Goal: Transaction & Acquisition: Purchase product/service

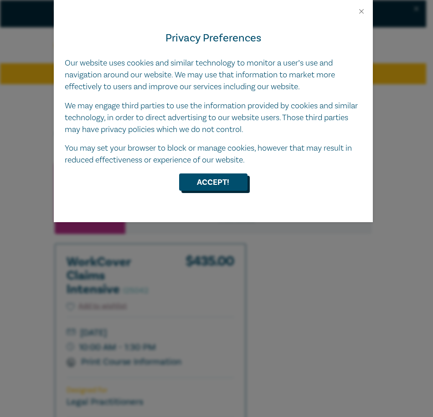
click at [227, 182] on button "Accept!" at bounding box center [213, 182] width 68 height 17
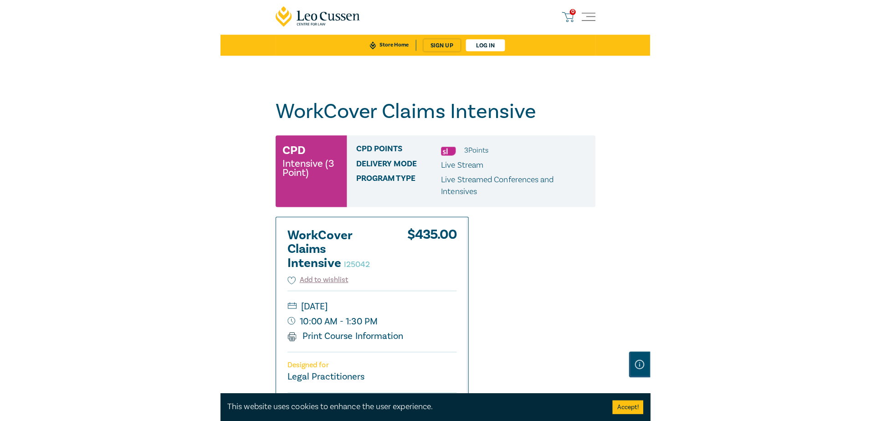
scroll to position [137, 0]
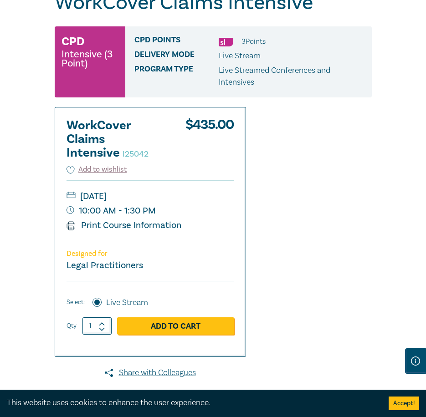
click at [169, 325] on link "Add to Cart" at bounding box center [175, 326] width 117 height 17
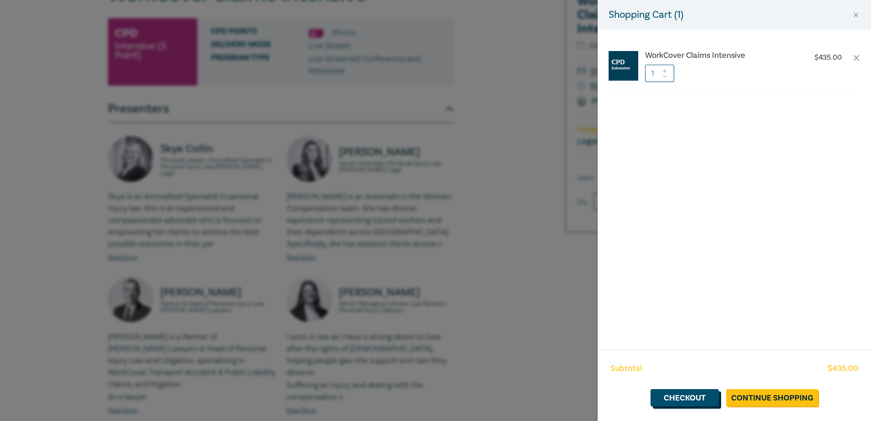
click at [432, 400] on link "Checkout" at bounding box center [685, 397] width 68 height 17
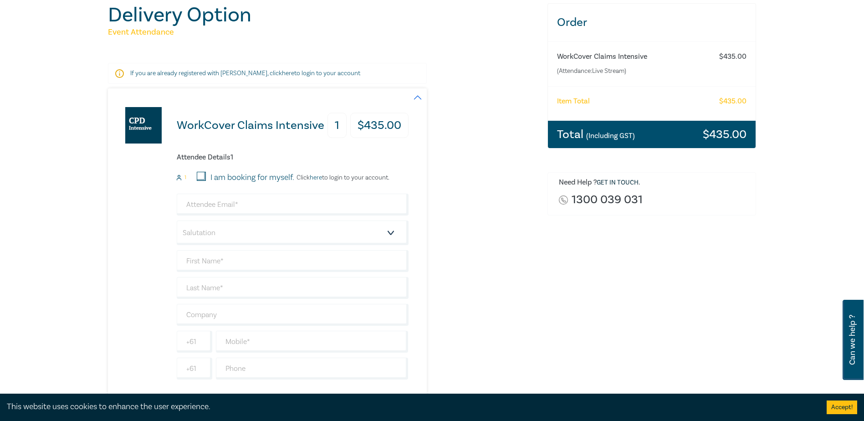
scroll to position [182, 0]
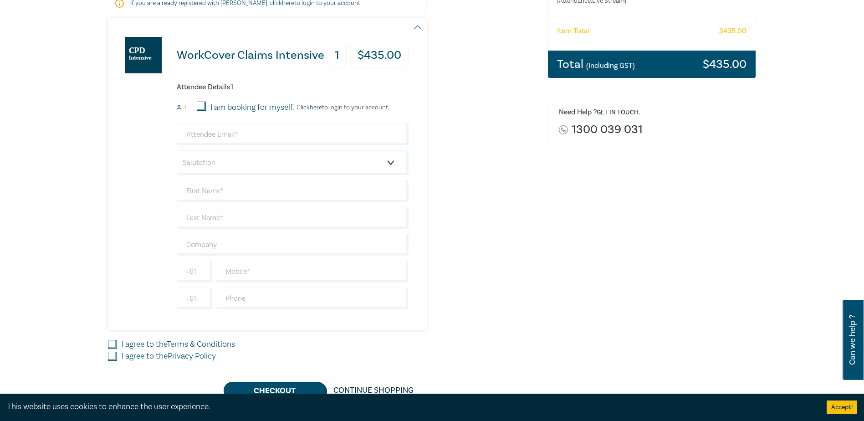
click at [199, 105] on input "I am booking for myself." at bounding box center [201, 106] width 9 height 9
checkbox input "true"
click at [223, 130] on input "email" at bounding box center [293, 134] width 232 height 22
type input "[US_STATE][EMAIL_ADDRESS][PERSON_NAME][DOMAIN_NAME]"
type input "[US_STATE]"
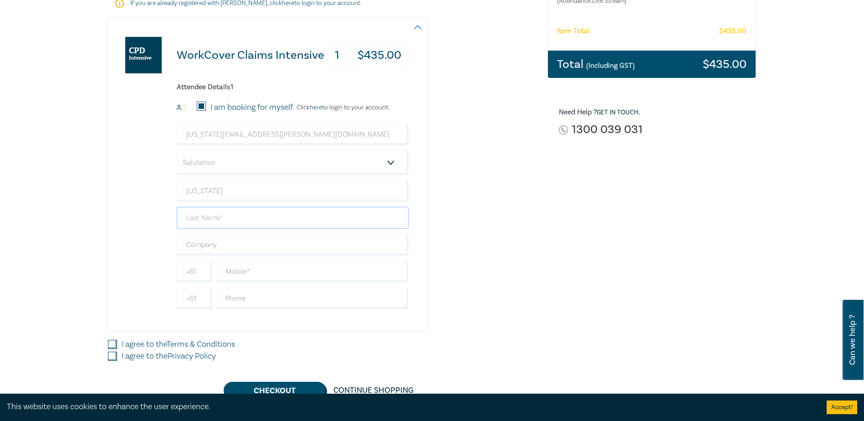
type input "(Observer)"
click at [369, 169] on select "Salutation Mr. Mrs. Ms. Miss Dr. Prof. Other" at bounding box center [293, 162] width 232 height 25
select select "Ms."
click at [177, 150] on select "Salutation Mr. Mrs. Ms. Miss Dr. Prof. Other" at bounding box center [293, 162] width 232 height 25
click at [316, 245] on input "text" at bounding box center [293, 245] width 232 height 22
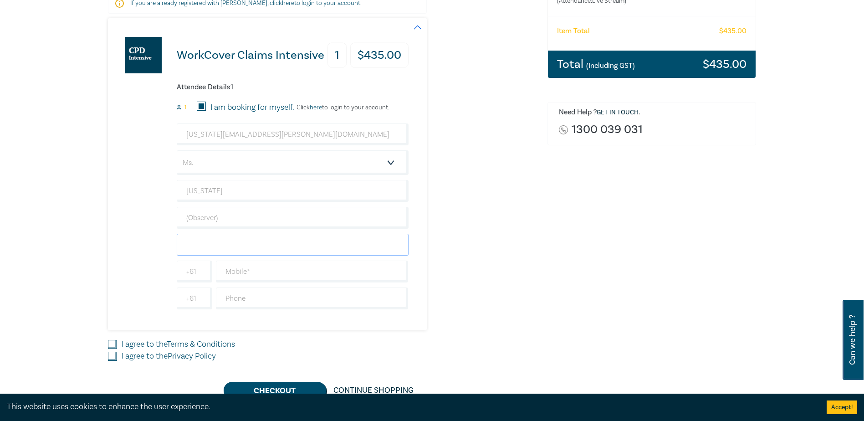
type input "Hall and [PERSON_NAME]"
click at [284, 275] on input "text" at bounding box center [312, 272] width 193 height 22
type input "0432026916"
drag, startPoint x: 114, startPoint y: 342, endPoint x: 110, endPoint y: 355, distance: 14.0
click at [114, 342] on input "I agree to the Terms & Conditions" at bounding box center [112, 344] width 9 height 9
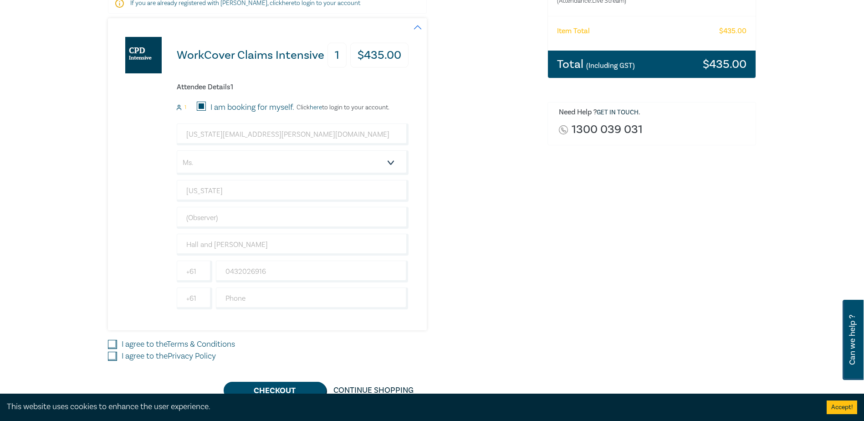
checkbox input "true"
click at [109, 357] on input "I agree to the Privacy Policy" at bounding box center [112, 356] width 9 height 9
checkbox input "true"
drag, startPoint x: 234, startPoint y: 229, endPoint x: 145, endPoint y: 228, distance: 89.3
click at [163, 225] on div "WorkCover Claims Intensive 1 $ 435.00 Attendee Details 1 1 I am booking for mys…" at bounding box center [258, 174] width 301 height 312
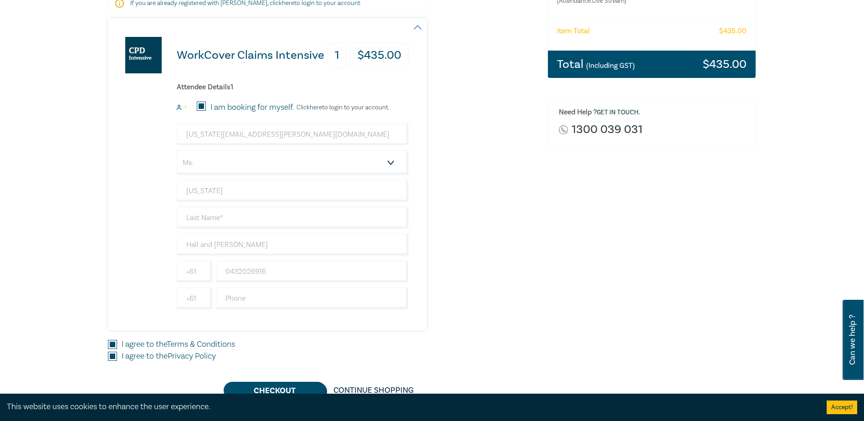
click at [432, 238] on div "WorkCover Claims Intensive 1 $ 435.00 Attendee Details 1 1 I am booking for mys…" at bounding box center [322, 174] width 429 height 312
click at [230, 216] on input "text" at bounding box center [293, 218] width 232 height 22
type input "[PERSON_NAME]"
drag, startPoint x: 474, startPoint y: 213, endPoint x: 462, endPoint y: 245, distance: 34.2
click at [432, 212] on div "WorkCover Claims Intensive 1 $ 435.00 Attendee Details 1 1 I am booking for mys…" at bounding box center [322, 174] width 429 height 312
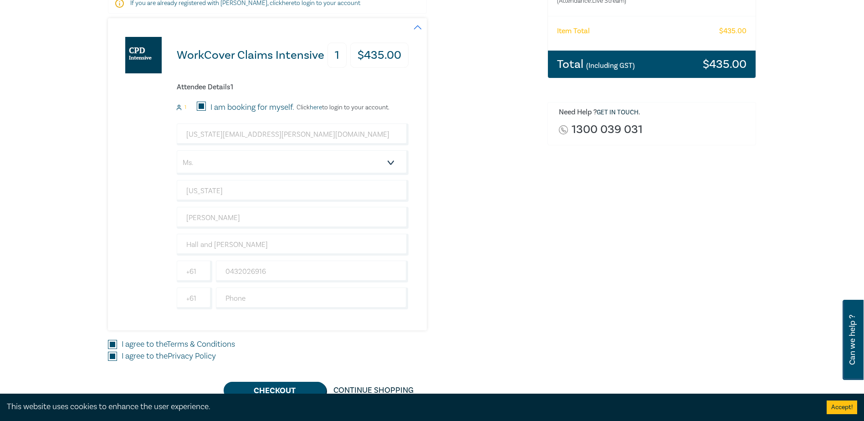
scroll to position [456, 0]
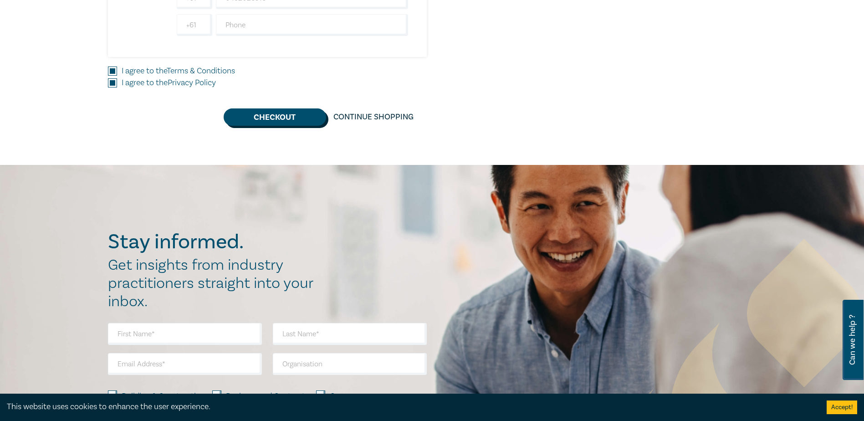
click at [293, 117] on button "Checkout" at bounding box center [275, 116] width 103 height 17
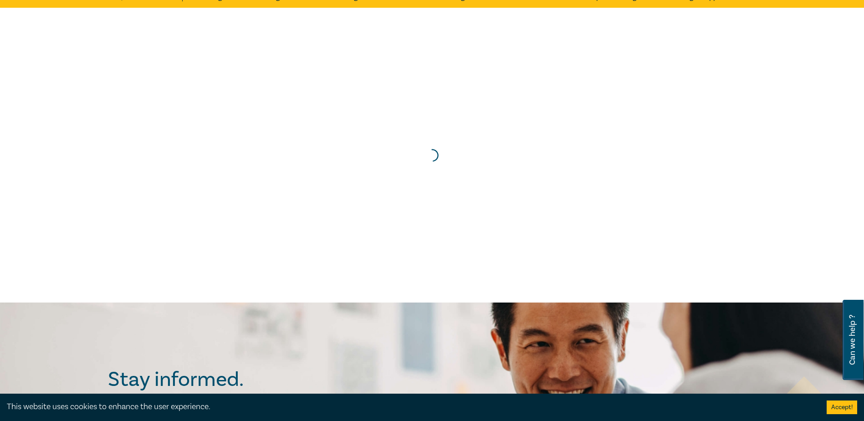
scroll to position [91, 0]
